Goal: Information Seeking & Learning: Understand process/instructions

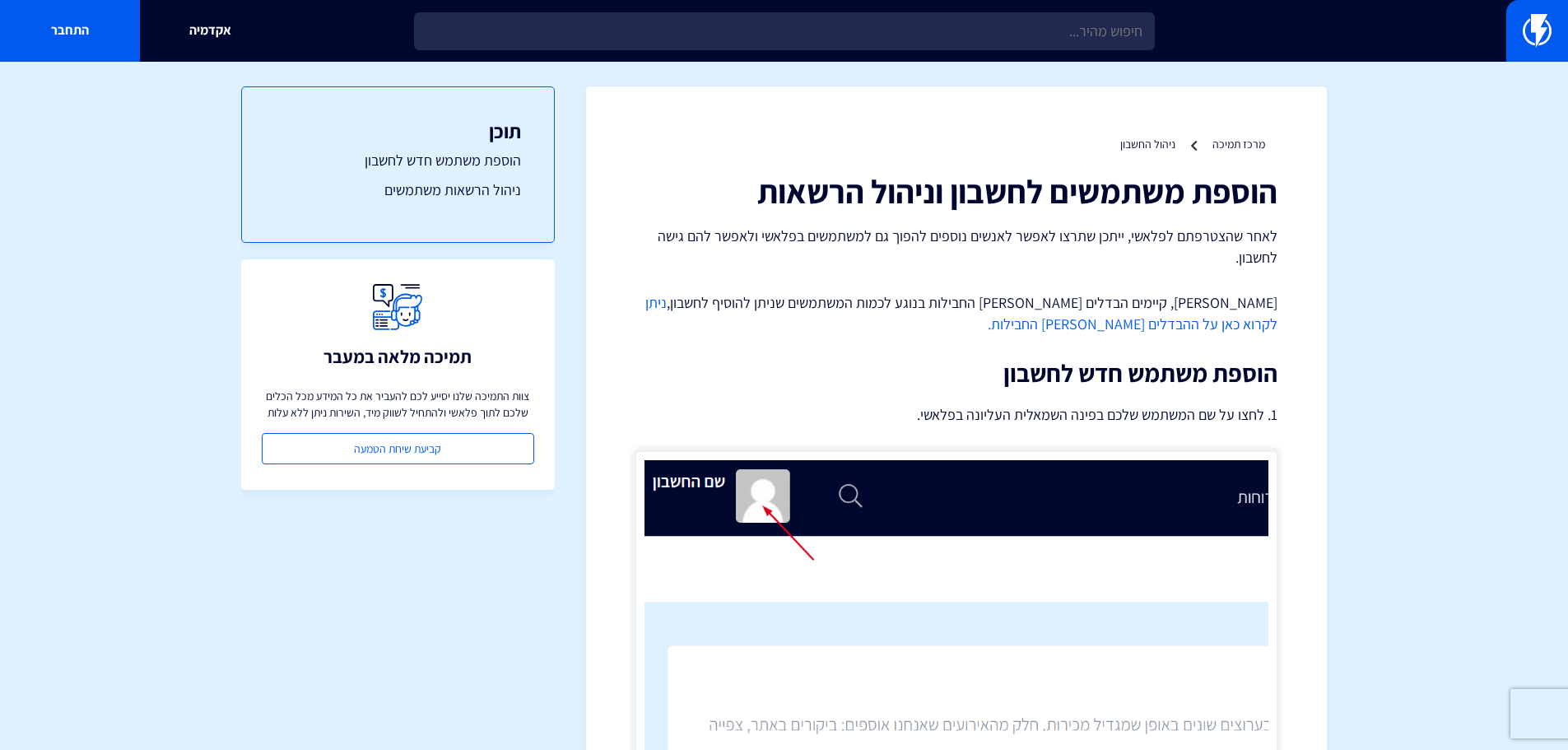
click at [1009, 266] on p "לאחר שהצטרפתם לפלאשי, ייתכן שתרצו לאפשר לאנשים נוספים להפוך גם למשתמשים בפלאשי …" at bounding box center [956, 247] width 641 height 42
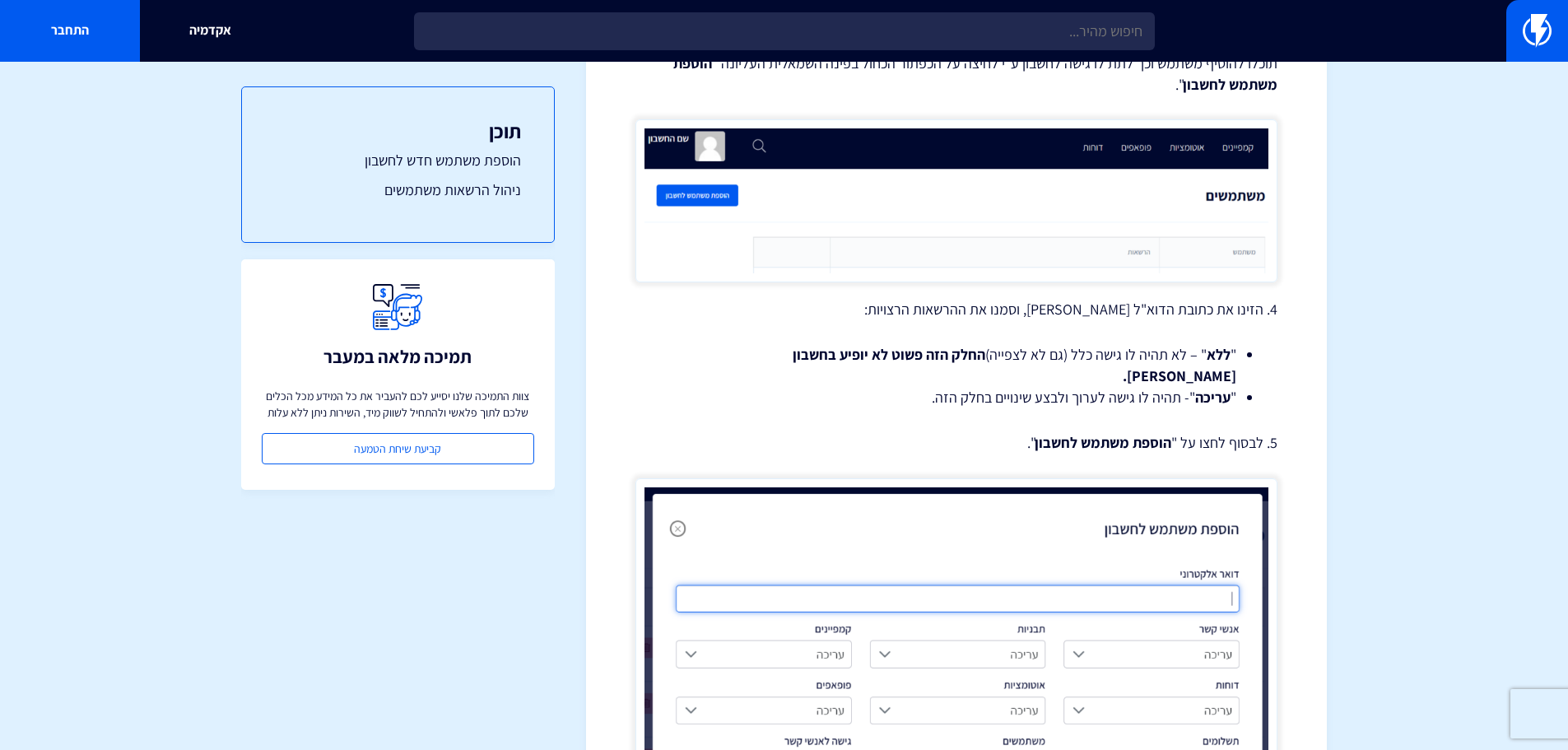
scroll to position [1316, 0]
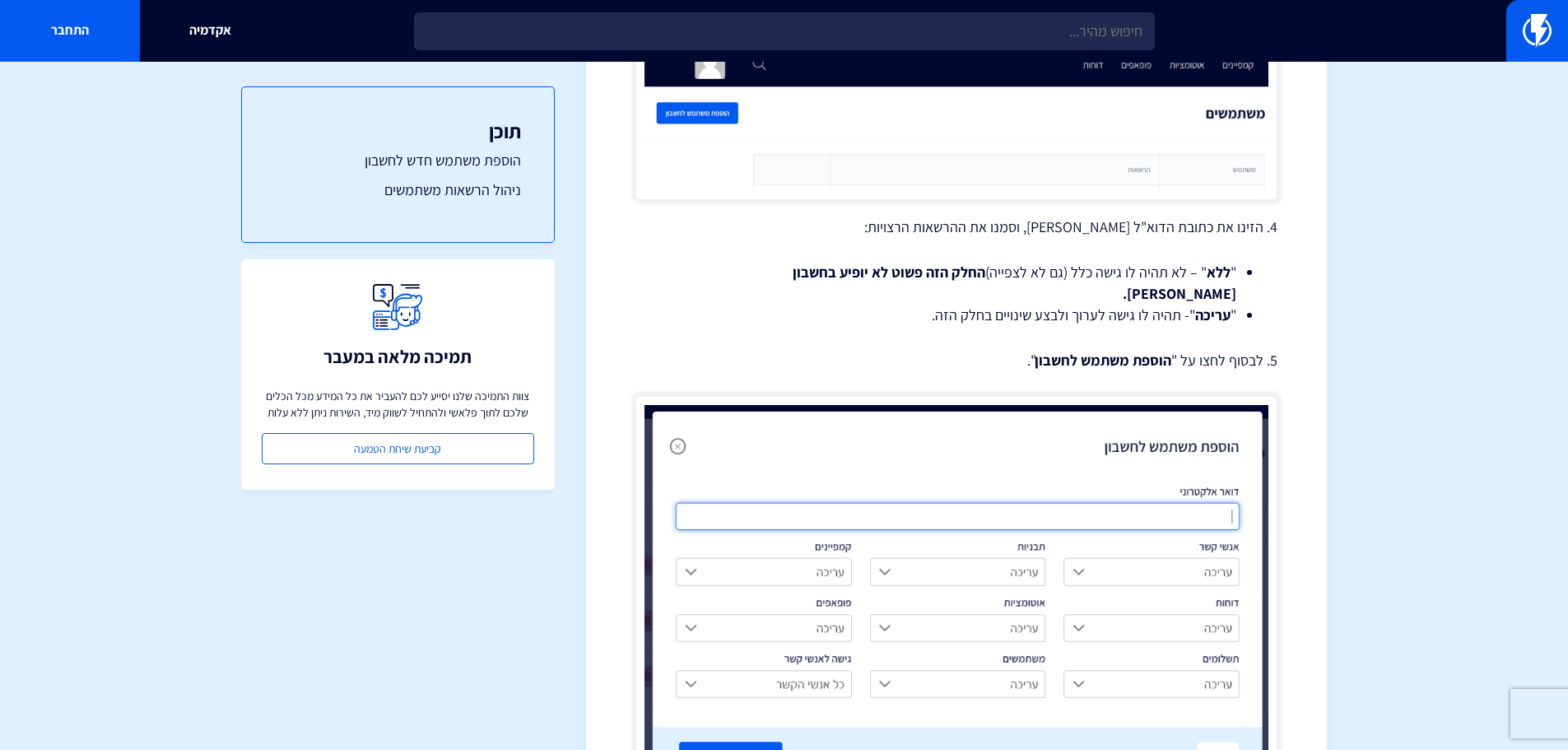
click at [1128, 230] on p "4. הזינו את כתובת הדוא"ל [PERSON_NAME], וסמנו את ההרשאות הרצויות:" at bounding box center [956, 227] width 641 height 21
click at [1124, 230] on p "4. הזינו את כתובת הדוא"ל [PERSON_NAME], וסמנו את ההרשאות הרצויות:" at bounding box center [956, 227] width 641 height 21
drag, startPoint x: 1124, startPoint y: 230, endPoint x: 1114, endPoint y: 230, distance: 10.0
click at [1119, 230] on p "4. הזינו את כתובת הדוא"ל [PERSON_NAME], וסמנו את ההרשאות הרצויות:" at bounding box center [956, 227] width 641 height 21
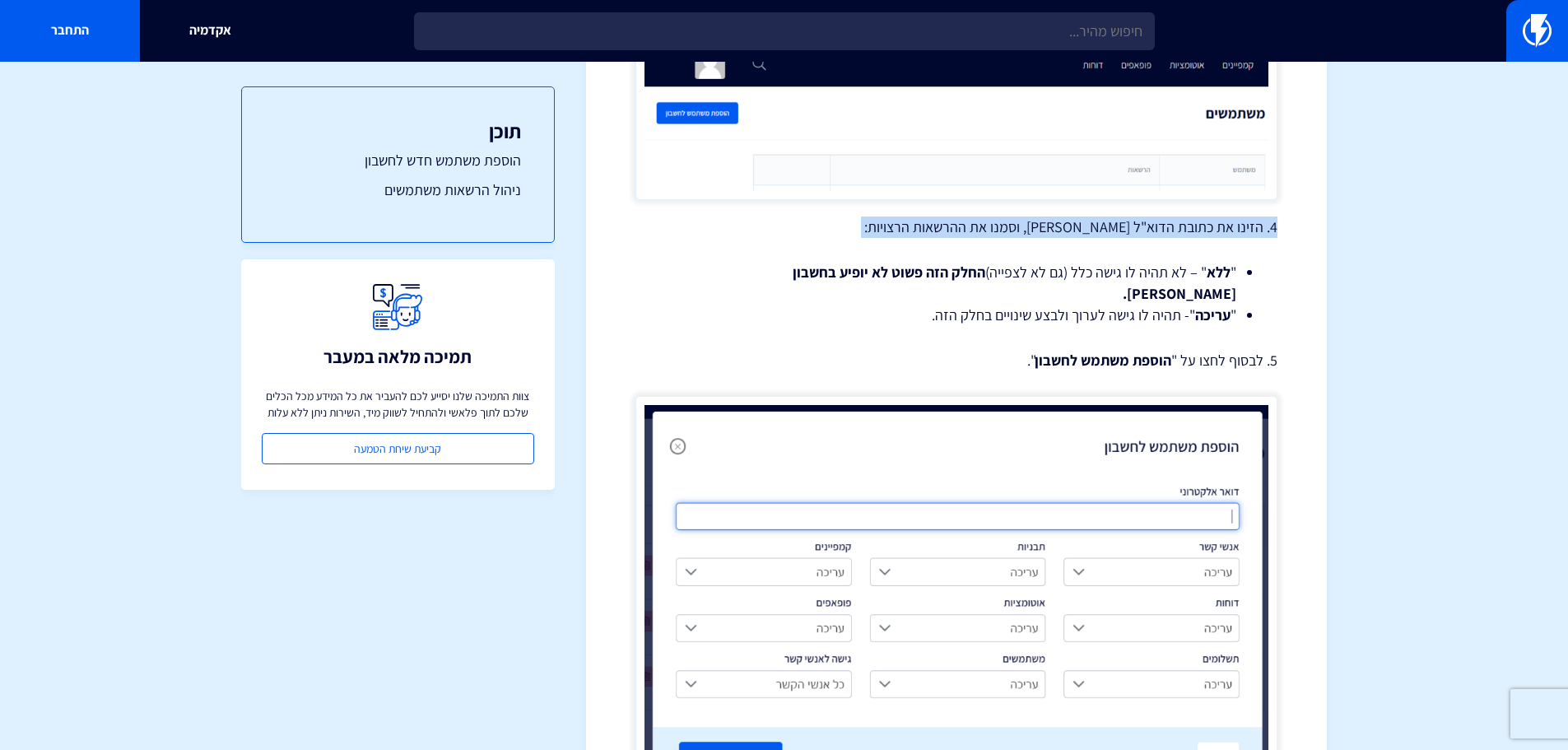
click at [1075, 228] on p "4. הזינו את כתובת הדוא"ל [PERSON_NAME], וסמנו את ההרשאות הרצויות:" at bounding box center [956, 227] width 641 height 21
drag, startPoint x: 1118, startPoint y: 274, endPoint x: 1062, endPoint y: 281, distance: 56.4
click at [1062, 281] on li "" ללא " – לא תהיה לו גישה כלל (גם לא לצפייה) החלק הזה פשוט לא יופיע בחשבון [PER…" at bounding box center [957, 283] width 559 height 42
click at [1061, 281] on li "" ללא " – לא תהיה לו גישה כלל (גם לא לצפייה) החלק הזה פשוט לא יופיע בחשבון [PER…" at bounding box center [957, 283] width 559 height 42
click at [1067, 304] on li "" עריכה "- תהיה לו גישה לערוך ולבצע שינויים בחלק הזה." at bounding box center [957, 315] width 559 height 21
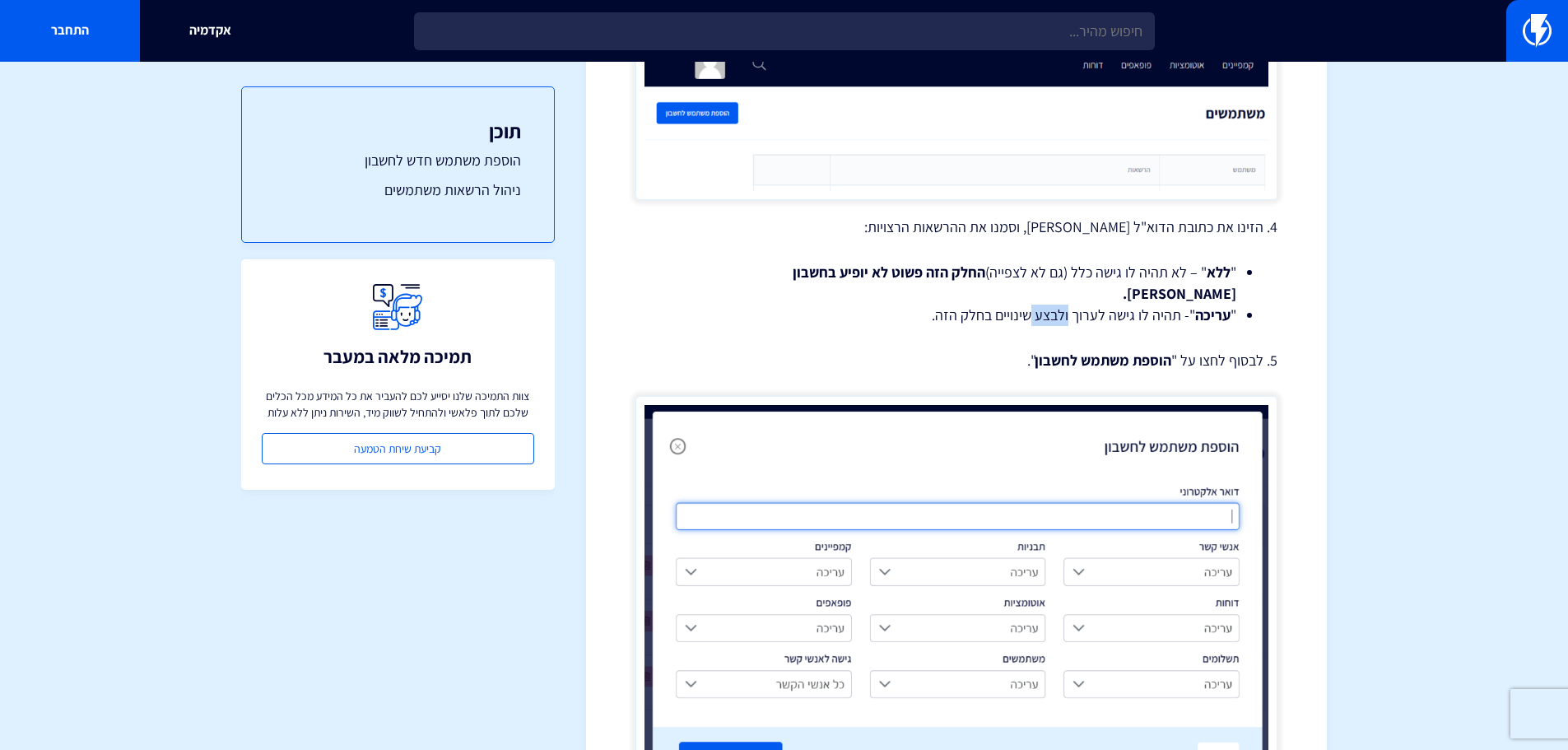
click at [1066, 304] on li "" עריכה "- תהיה לו גישה לערוך ולבצע שינויים בחלק הזה." at bounding box center [957, 315] width 559 height 21
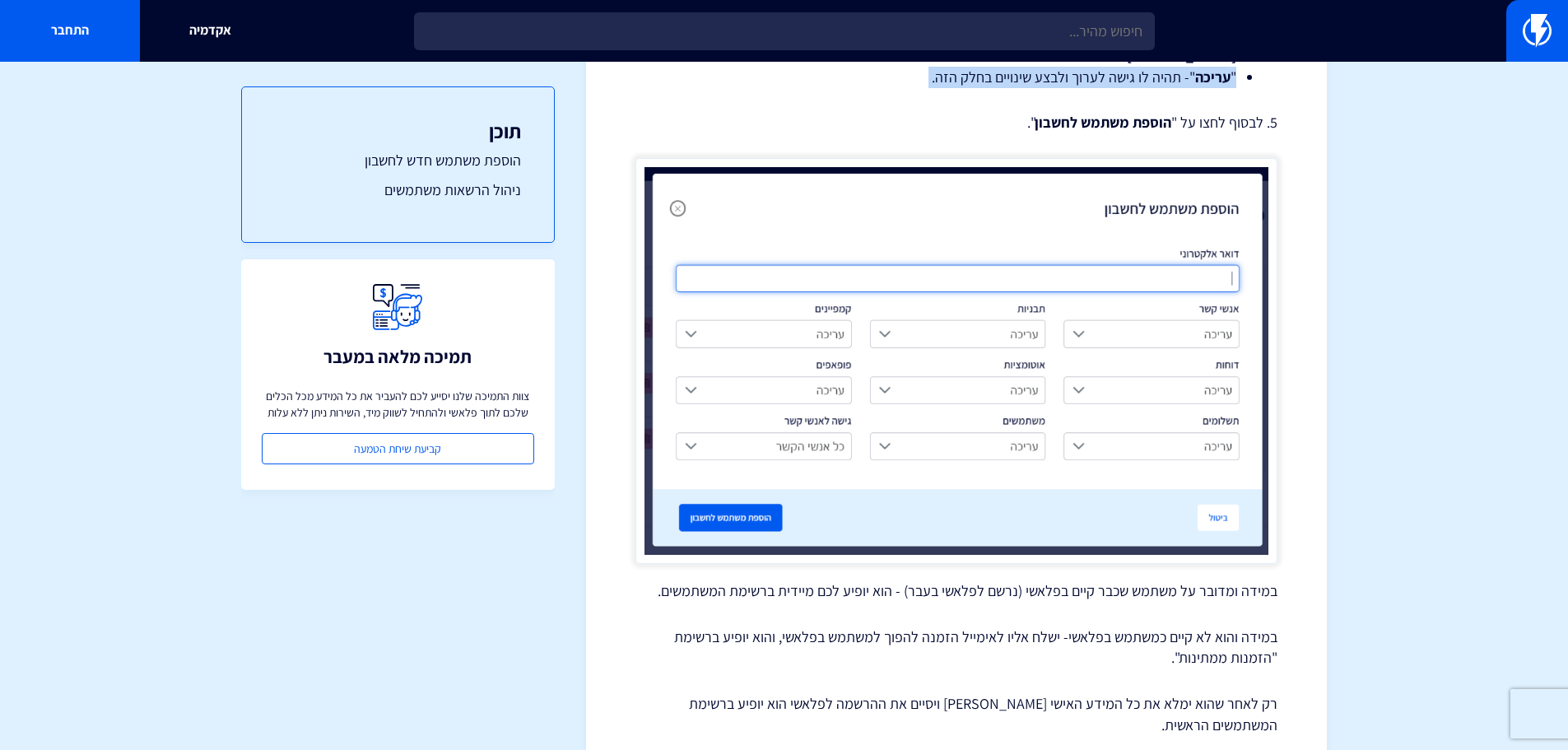
scroll to position [1564, 0]
